Goal: Obtain resource: Download file/media

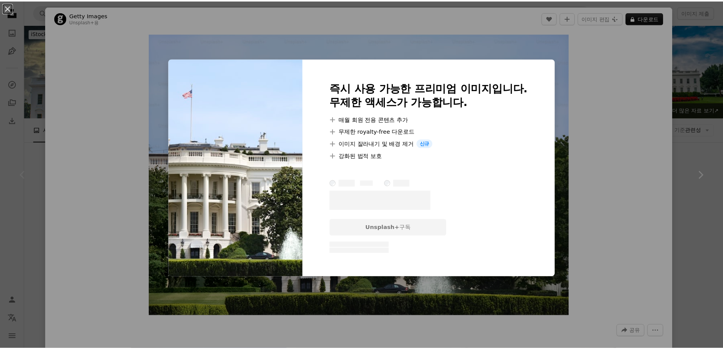
scroll to position [76, 0]
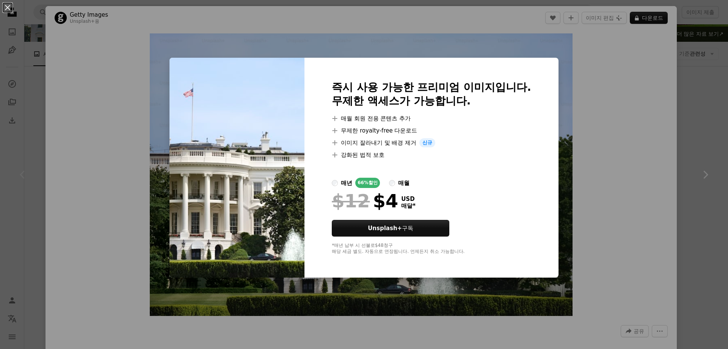
click at [586, 176] on div "An X shape 즉시 사용 가능한 프리미엄 이미지입니다. 무제한 액세스가 가능합니다. A plus sign 매월 회원 전용 콘텐츠 추가 A…" at bounding box center [364, 174] width 728 height 349
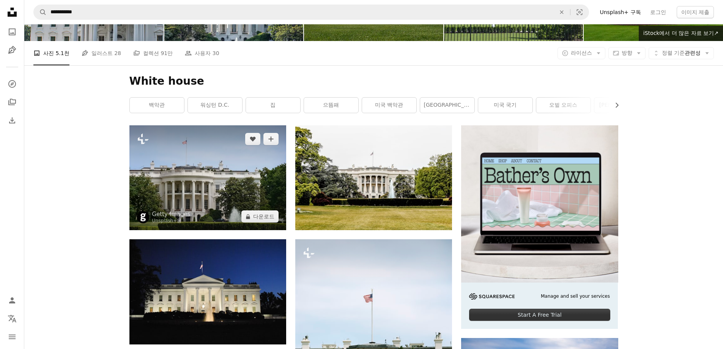
click at [239, 175] on img at bounding box center [207, 177] width 157 height 105
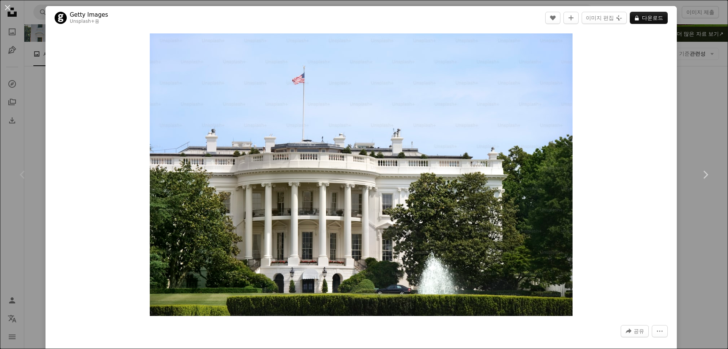
click at [69, 244] on div "Zoom in" at bounding box center [362, 175] width 632 height 290
click at [699, 100] on div "An X shape Chevron left Chevron right Getty Images Unsplash+ 용 A heart A plus s…" at bounding box center [364, 174] width 728 height 349
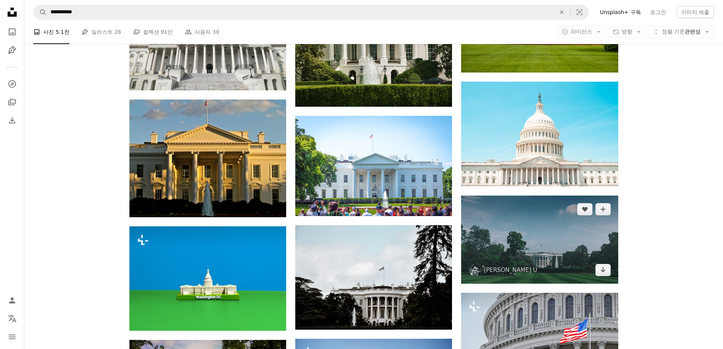
scroll to position [531, 0]
